Goal: Find contact information

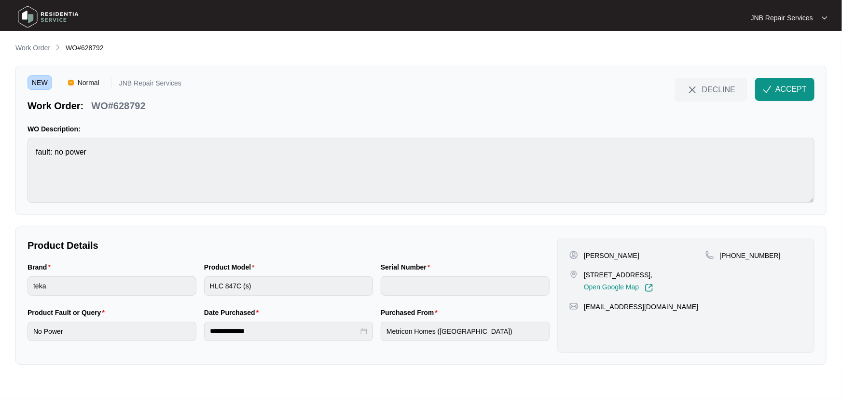
drag, startPoint x: 639, startPoint y: 285, endPoint x: 581, endPoint y: 276, distance: 58.1
click at [581, 276] on div "[STREET_ADDRESS], Open Google Map" at bounding box center [637, 281] width 136 height 22
copy p "[STREET_ADDRESS],"
click at [201, 288] on div "Product Model HLC 847C (s)" at bounding box center [288, 284] width 177 height 45
drag, startPoint x: 768, startPoint y: 256, endPoint x: 732, endPoint y: 256, distance: 35.7
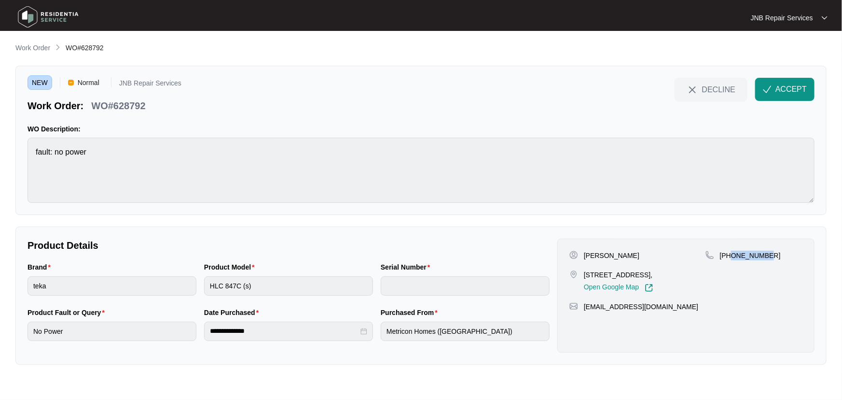
click at [732, 256] on div "[PHONE_NUMBER]" at bounding box center [753, 255] width 97 height 10
copy p "431333887"
